Goal: Entertainment & Leisure: Consume media (video, audio)

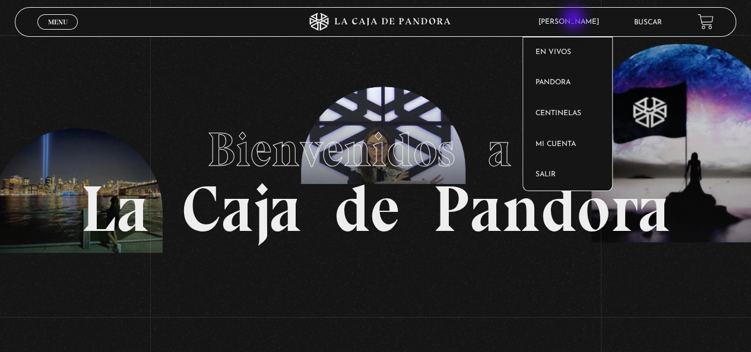
click at [575, 20] on span "[PERSON_NAME]" at bounding box center [571, 21] width 78 height 7
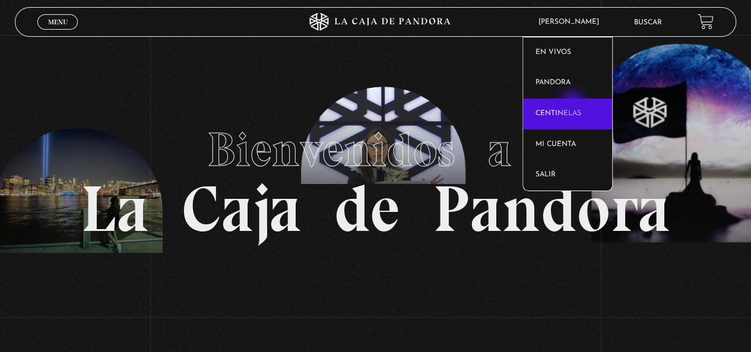
click at [573, 104] on link "Centinelas" at bounding box center [567, 114] width 89 height 31
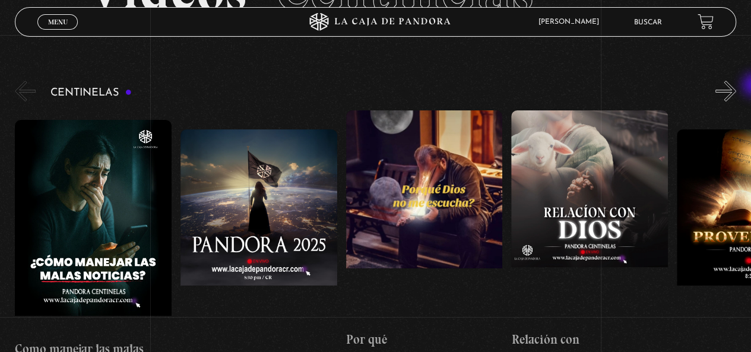
scroll to position [85, 0]
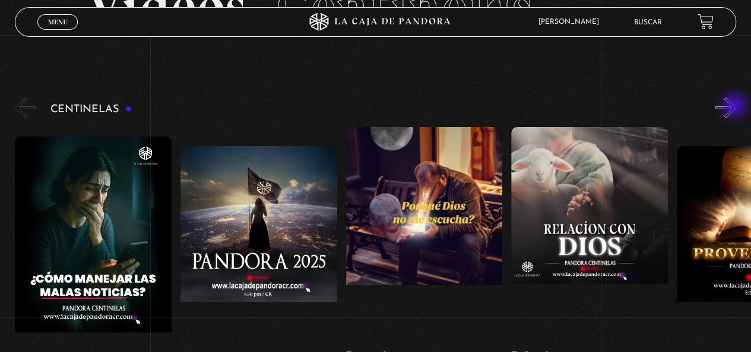
click at [735, 107] on button "»" at bounding box center [725, 107] width 21 height 21
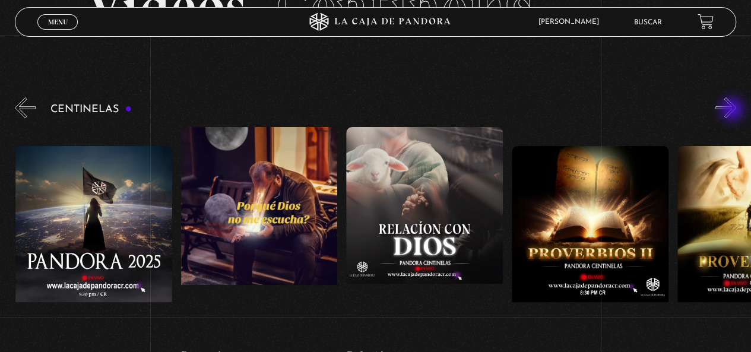
scroll to position [0, 165]
click at [728, 123] on div "Centinelas" at bounding box center [383, 249] width 736 height 308
click at [732, 109] on button "»" at bounding box center [725, 107] width 21 height 21
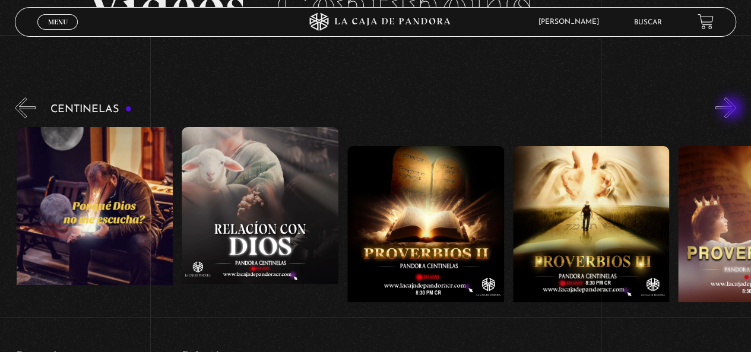
click at [733, 109] on button "»" at bounding box center [725, 107] width 21 height 21
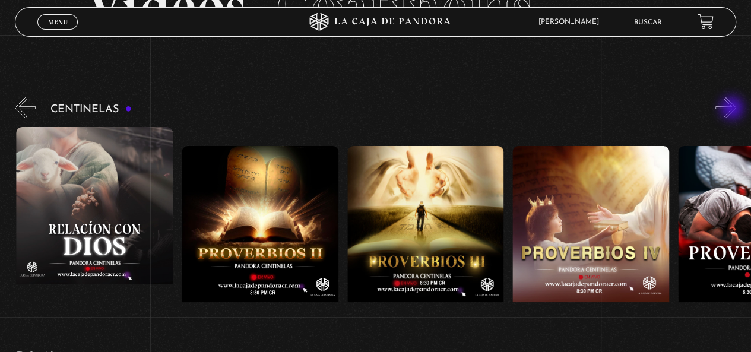
click at [733, 109] on button "»" at bounding box center [725, 107] width 21 height 21
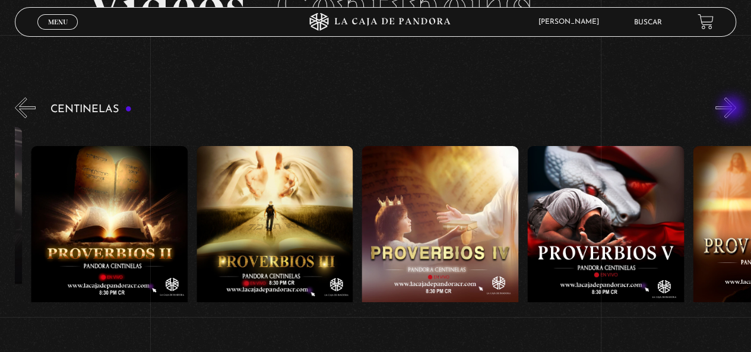
click at [733, 109] on button "»" at bounding box center [725, 107] width 21 height 21
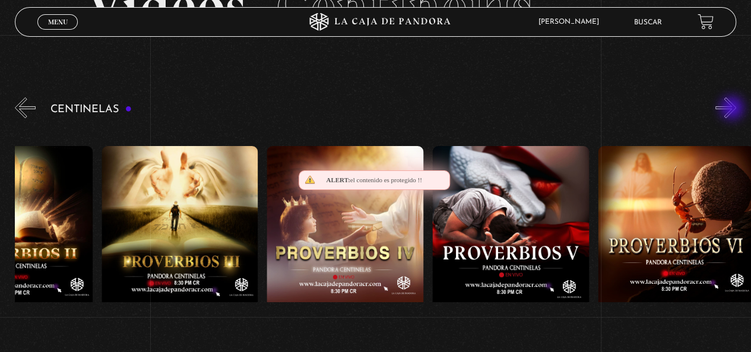
click at [733, 109] on button "»" at bounding box center [725, 107] width 21 height 21
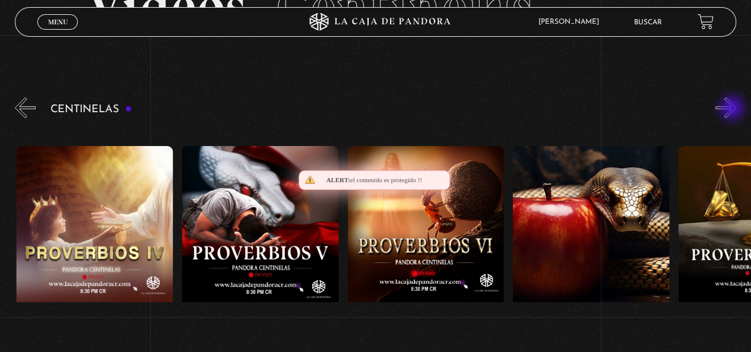
click at [733, 109] on button "»" at bounding box center [725, 107] width 21 height 21
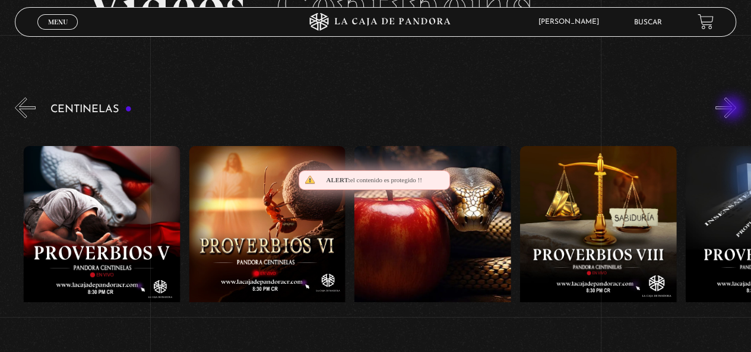
click at [733, 109] on button "»" at bounding box center [725, 107] width 21 height 21
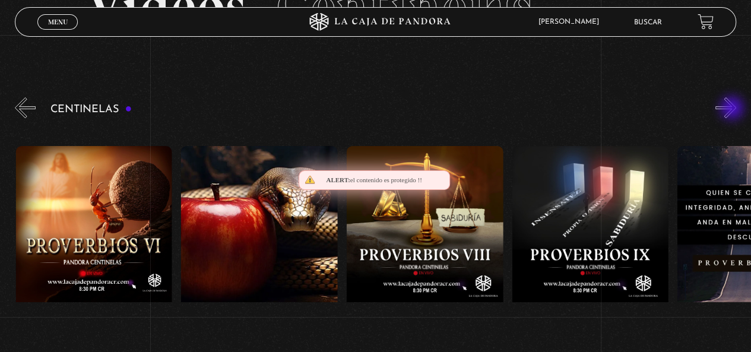
click at [733, 109] on button "»" at bounding box center [725, 107] width 21 height 21
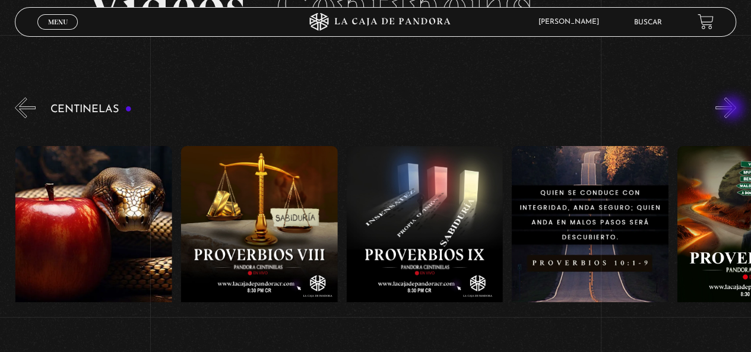
click at [733, 109] on button "»" at bounding box center [725, 107] width 21 height 21
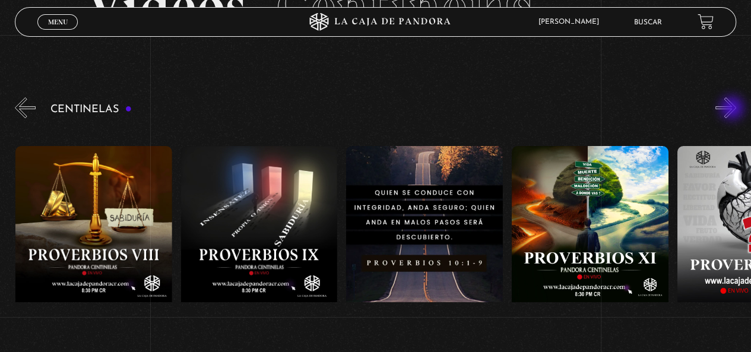
scroll to position [0, 1654]
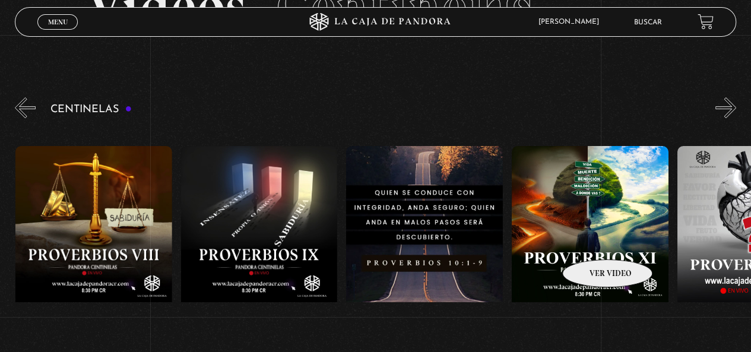
click at [592, 242] on figure at bounding box center [590, 253] width 157 height 214
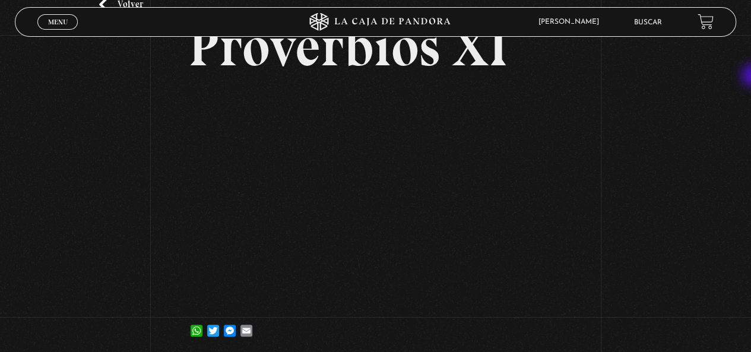
scroll to position [76, 0]
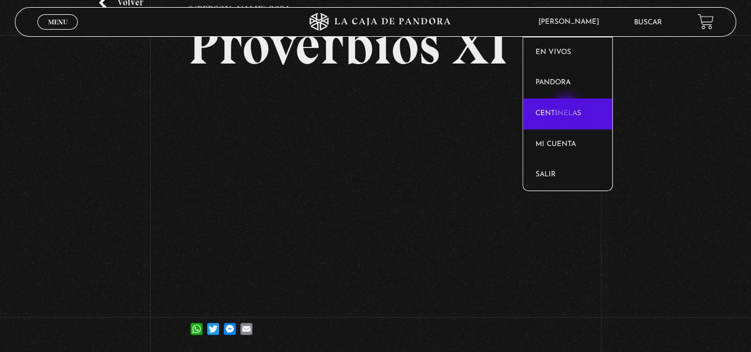
click at [567, 109] on link "Centinelas" at bounding box center [567, 114] width 89 height 31
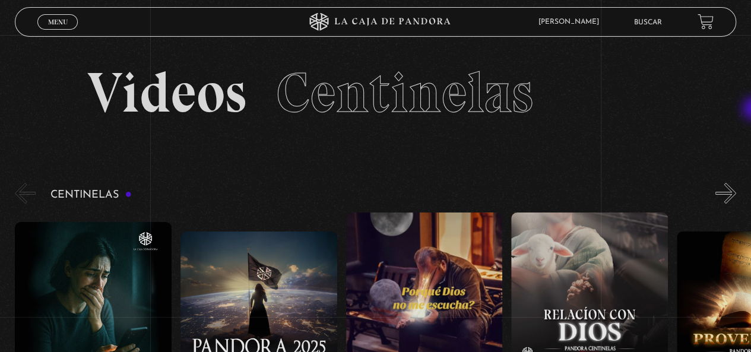
scroll to position [67, 0]
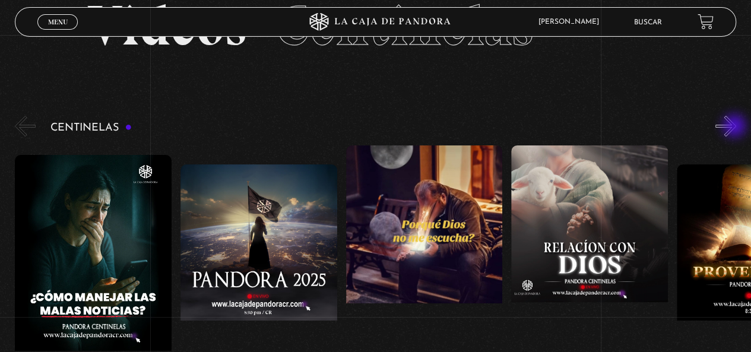
click at [735, 127] on button "»" at bounding box center [725, 126] width 21 height 21
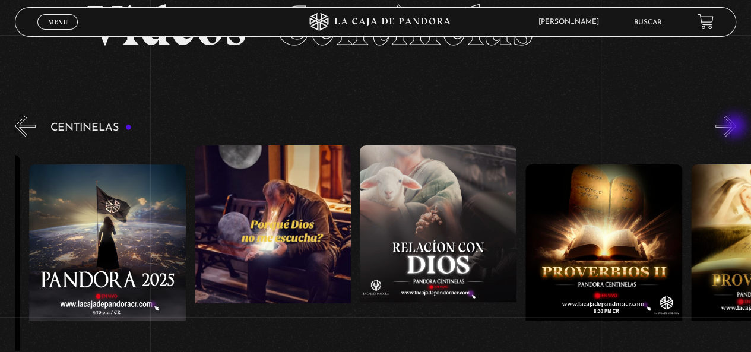
click at [735, 127] on button "»" at bounding box center [725, 126] width 21 height 21
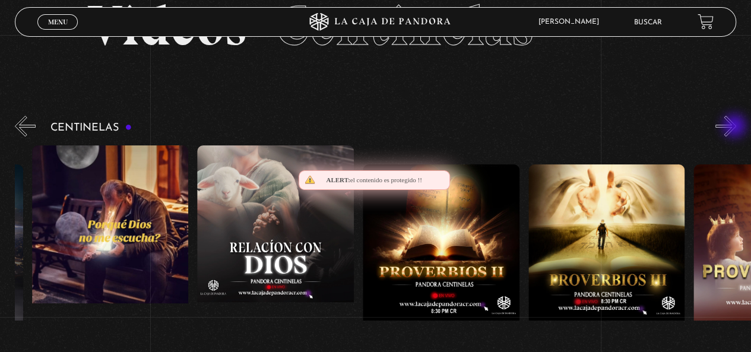
click at [735, 127] on button "»" at bounding box center [725, 126] width 21 height 21
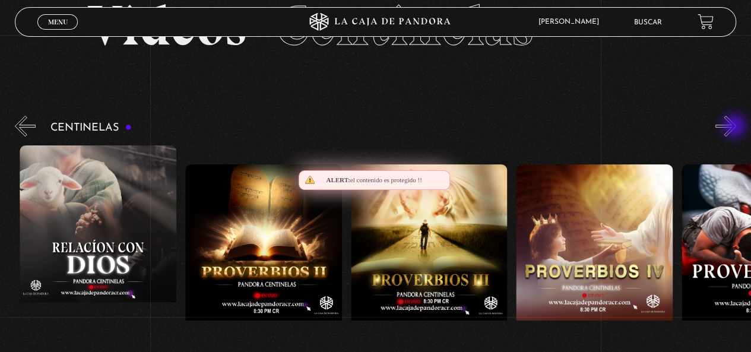
click at [735, 127] on button "»" at bounding box center [725, 126] width 21 height 21
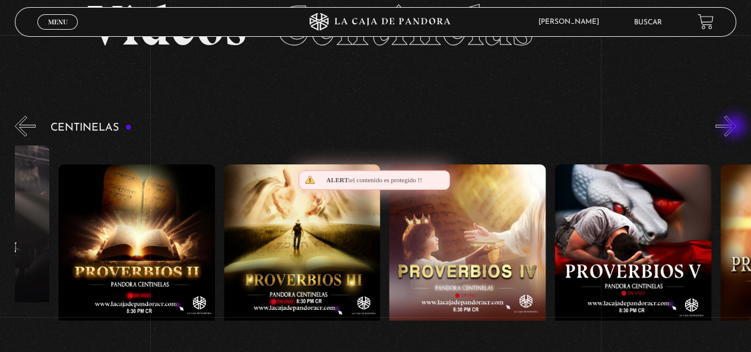
click at [735, 127] on button "»" at bounding box center [725, 126] width 21 height 21
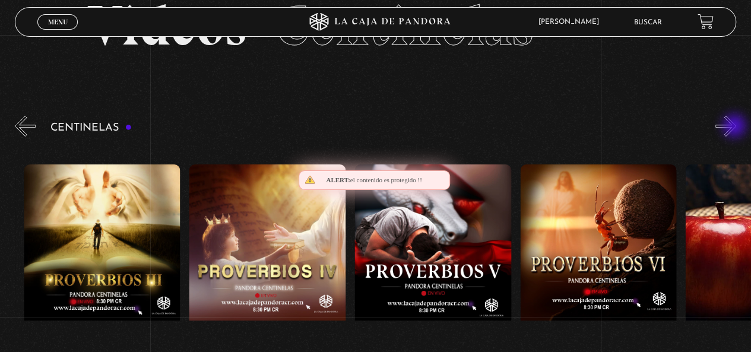
click at [735, 127] on button "»" at bounding box center [725, 126] width 21 height 21
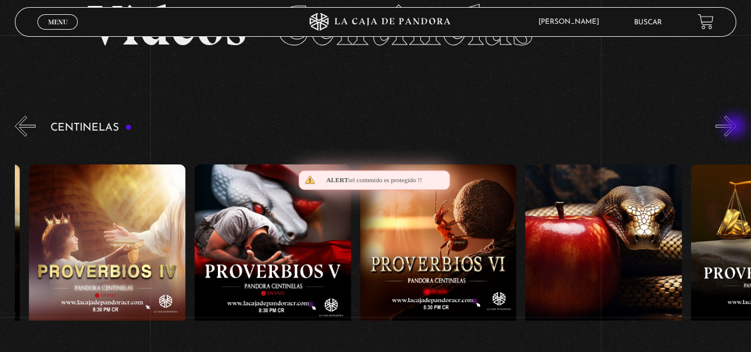
click at [735, 127] on button "»" at bounding box center [725, 126] width 21 height 21
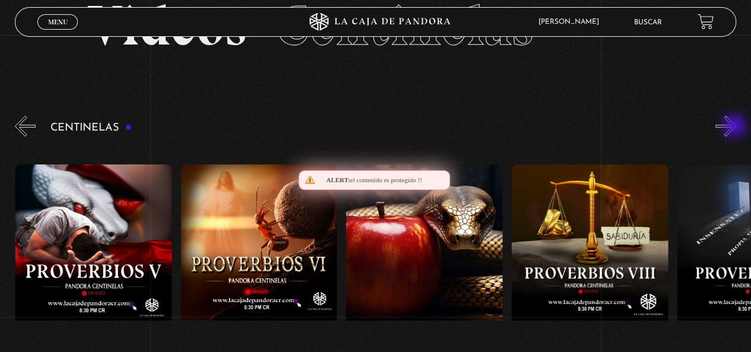
click at [735, 127] on button "»" at bounding box center [725, 126] width 21 height 21
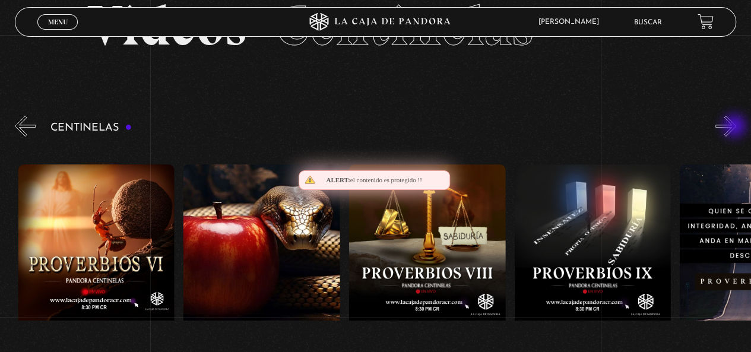
click at [735, 127] on button "»" at bounding box center [725, 126] width 21 height 21
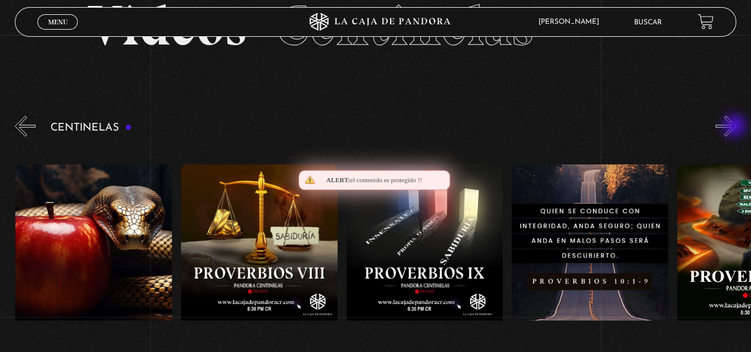
click at [735, 127] on button "»" at bounding box center [725, 126] width 21 height 21
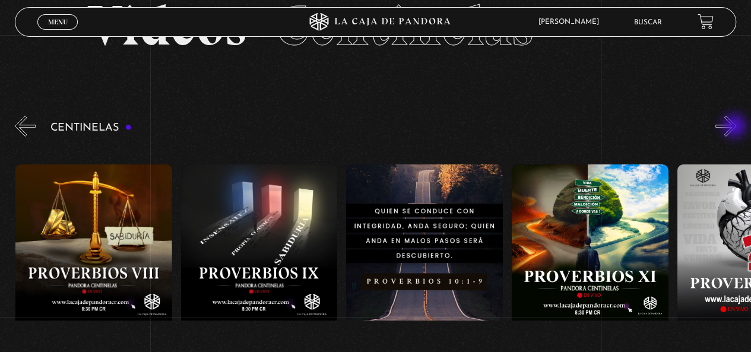
click at [735, 127] on button "»" at bounding box center [725, 126] width 21 height 21
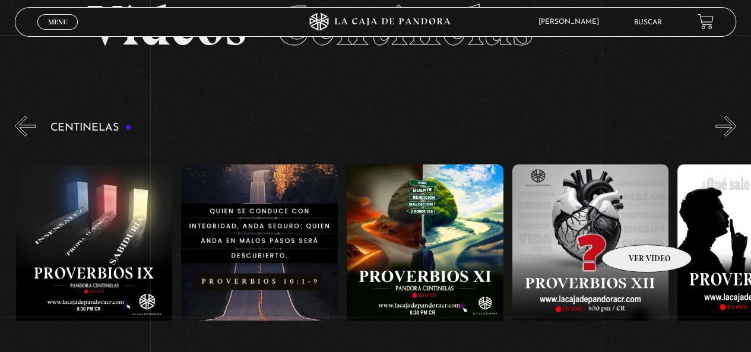
scroll to position [0, 1819]
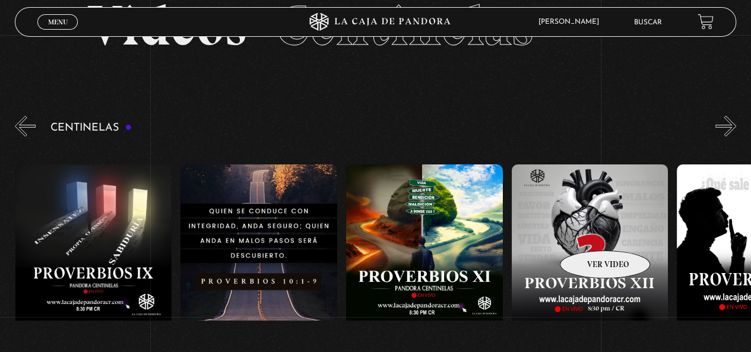
click at [588, 234] on figure at bounding box center [590, 271] width 157 height 214
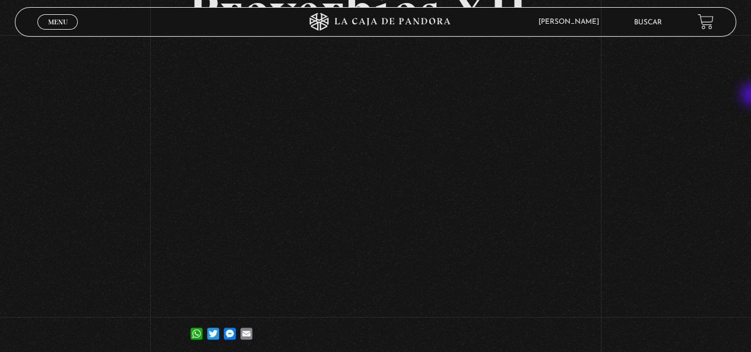
scroll to position [113, 0]
